Goal: Task Accomplishment & Management: Manage account settings

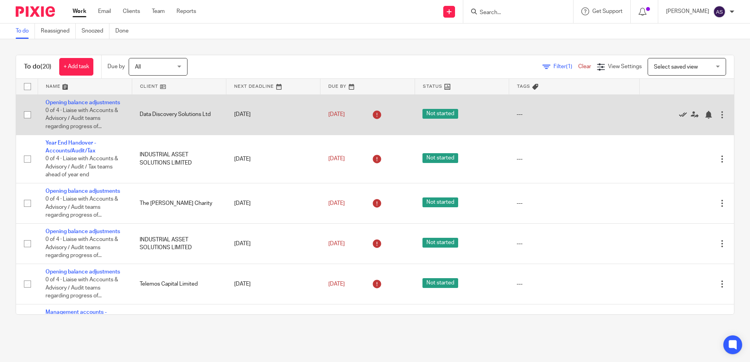
click at [679, 113] on icon at bounding box center [683, 115] width 8 height 8
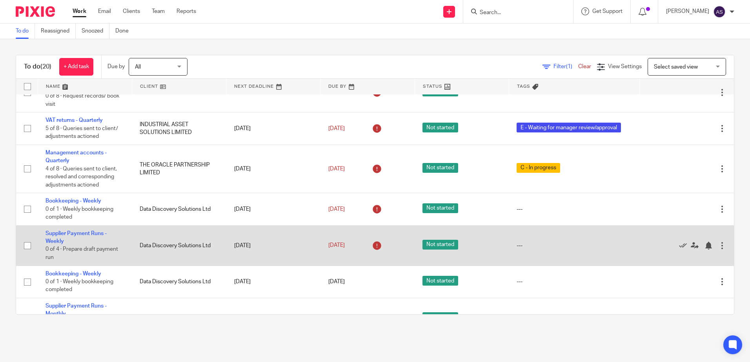
scroll to position [471, 0]
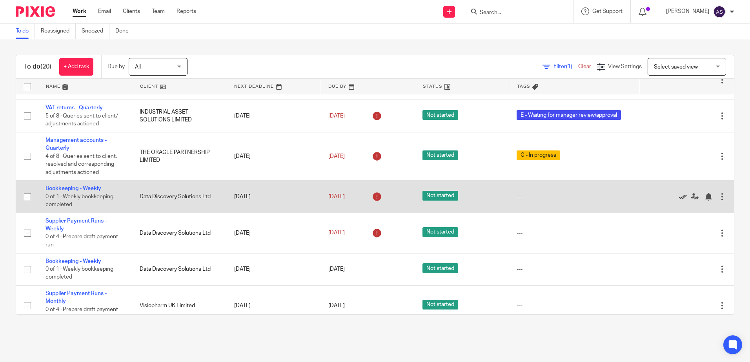
click at [679, 195] on icon at bounding box center [683, 197] width 8 height 8
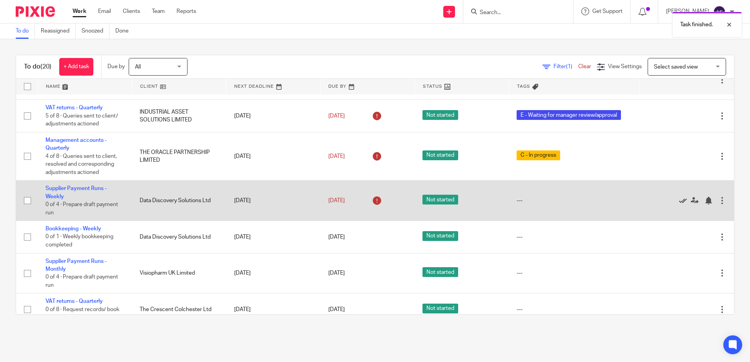
click at [679, 199] on icon at bounding box center [683, 201] width 8 height 8
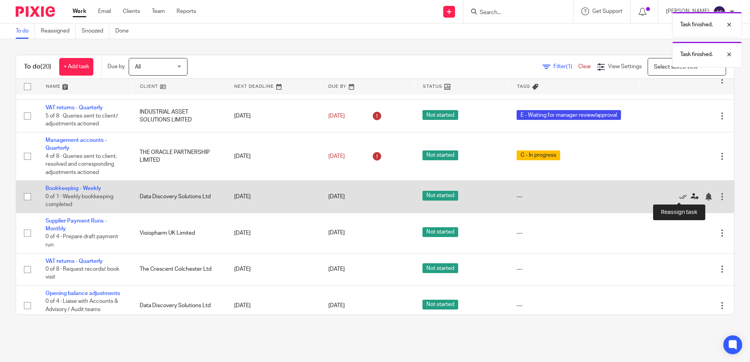
click at [691, 196] on icon at bounding box center [695, 197] width 8 height 8
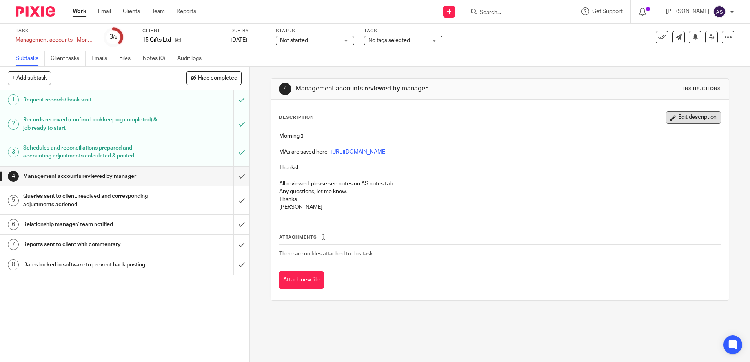
click at [685, 118] on button "Edit description" at bounding box center [693, 117] width 55 height 13
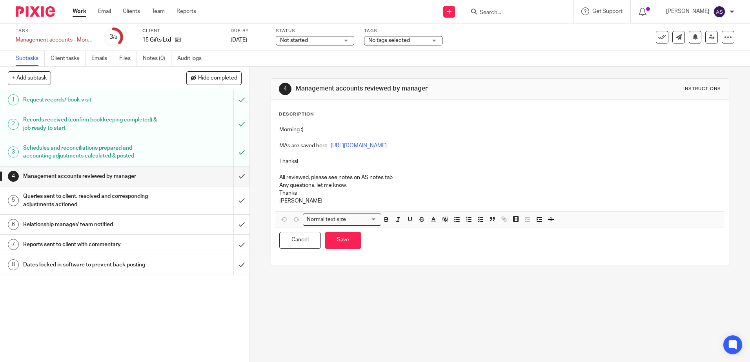
click at [309, 203] on p "[PERSON_NAME]" at bounding box center [499, 201] width 441 height 8
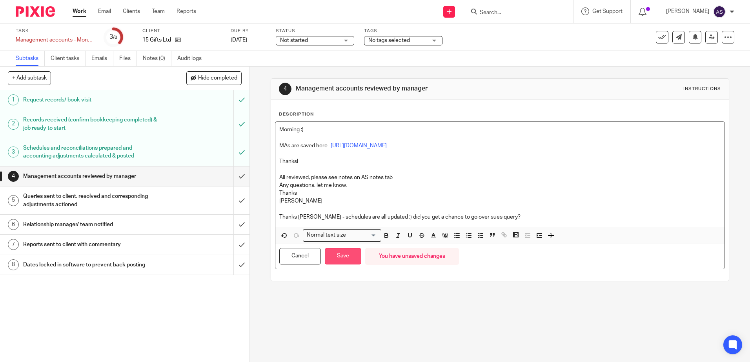
click at [340, 258] on button "Save" at bounding box center [343, 256] width 36 height 17
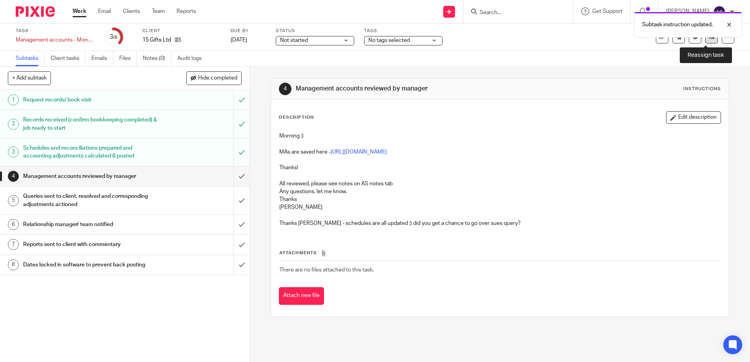
click at [709, 38] on link at bounding box center [711, 37] width 13 height 13
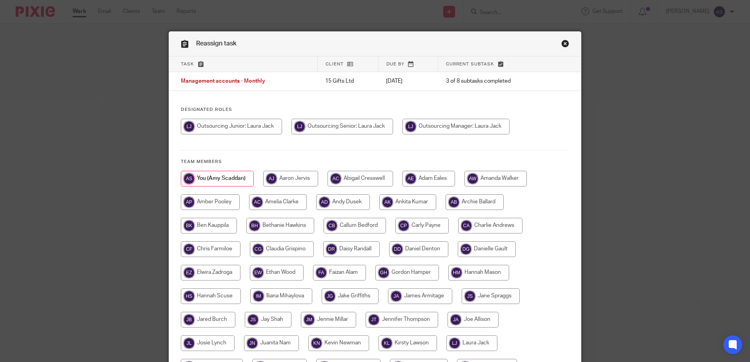
click at [251, 126] on input "radio" at bounding box center [231, 127] width 101 height 16
radio input "true"
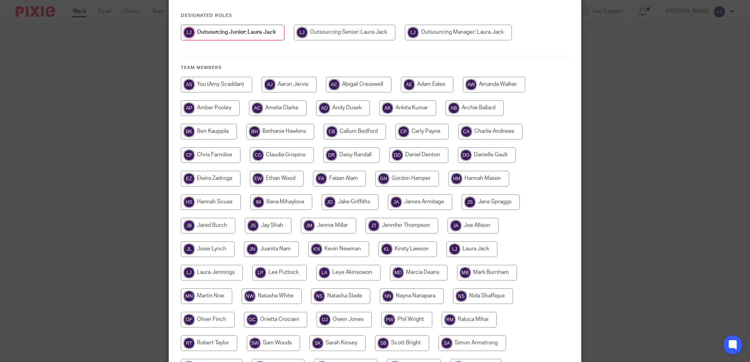
scroll to position [203, 0]
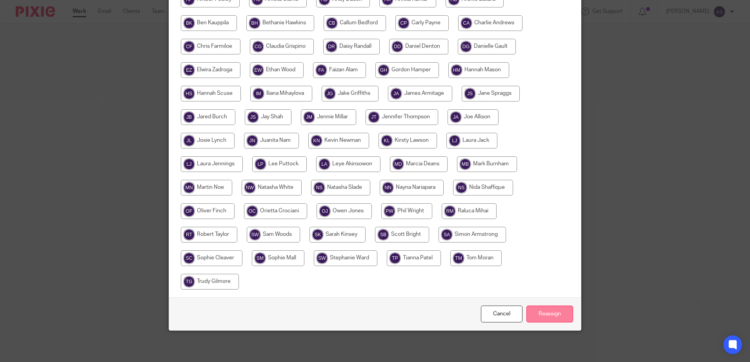
click at [535, 310] on input "Reassign" at bounding box center [549, 314] width 47 height 17
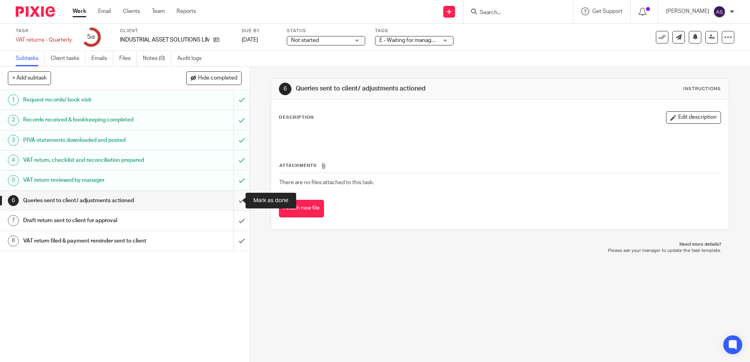
click at [231, 199] on input "submit" at bounding box center [124, 201] width 249 height 20
click at [229, 218] on input "submit" at bounding box center [124, 221] width 249 height 20
click at [225, 244] on link "8 VAT return filed & payment reminder sent to client" at bounding box center [116, 241] width 233 height 20
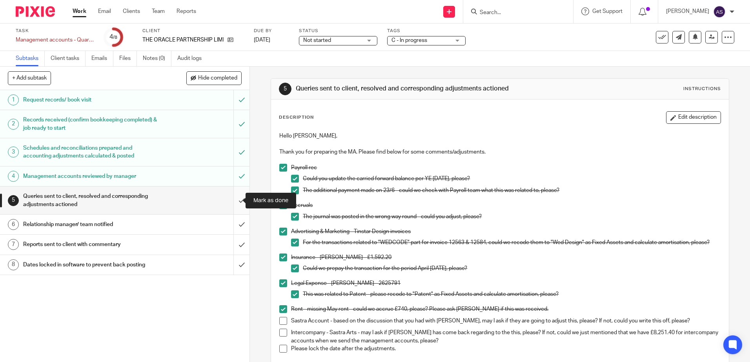
click at [237, 204] on input "submit" at bounding box center [124, 201] width 249 height 28
click at [233, 231] on input "submit" at bounding box center [124, 225] width 249 height 20
click at [232, 243] on input "submit" at bounding box center [124, 245] width 249 height 20
drag, startPoint x: 230, startPoint y: 264, endPoint x: 231, endPoint y: 255, distance: 8.3
click at [230, 264] on input "submit" at bounding box center [124, 265] width 249 height 20
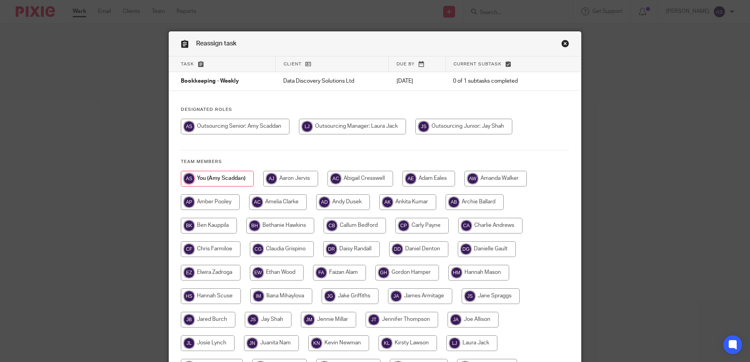
click at [461, 126] on input "radio" at bounding box center [463, 127] width 97 height 16
radio input "true"
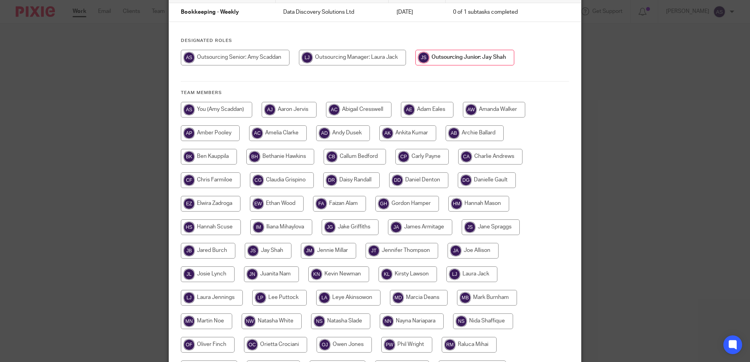
scroll to position [196, 0]
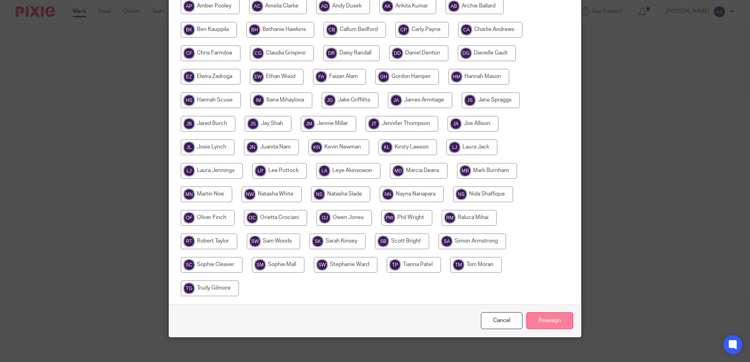
click at [547, 319] on input "Reassign" at bounding box center [549, 321] width 47 height 17
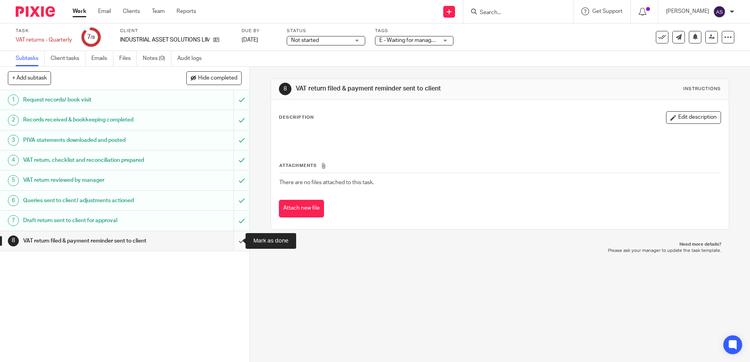
click at [233, 241] on input "submit" at bounding box center [124, 241] width 249 height 20
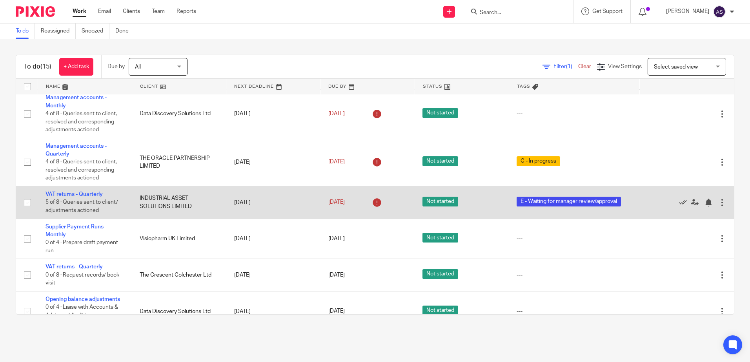
scroll to position [409, 0]
